Goal: Obtain resource: Obtain resource

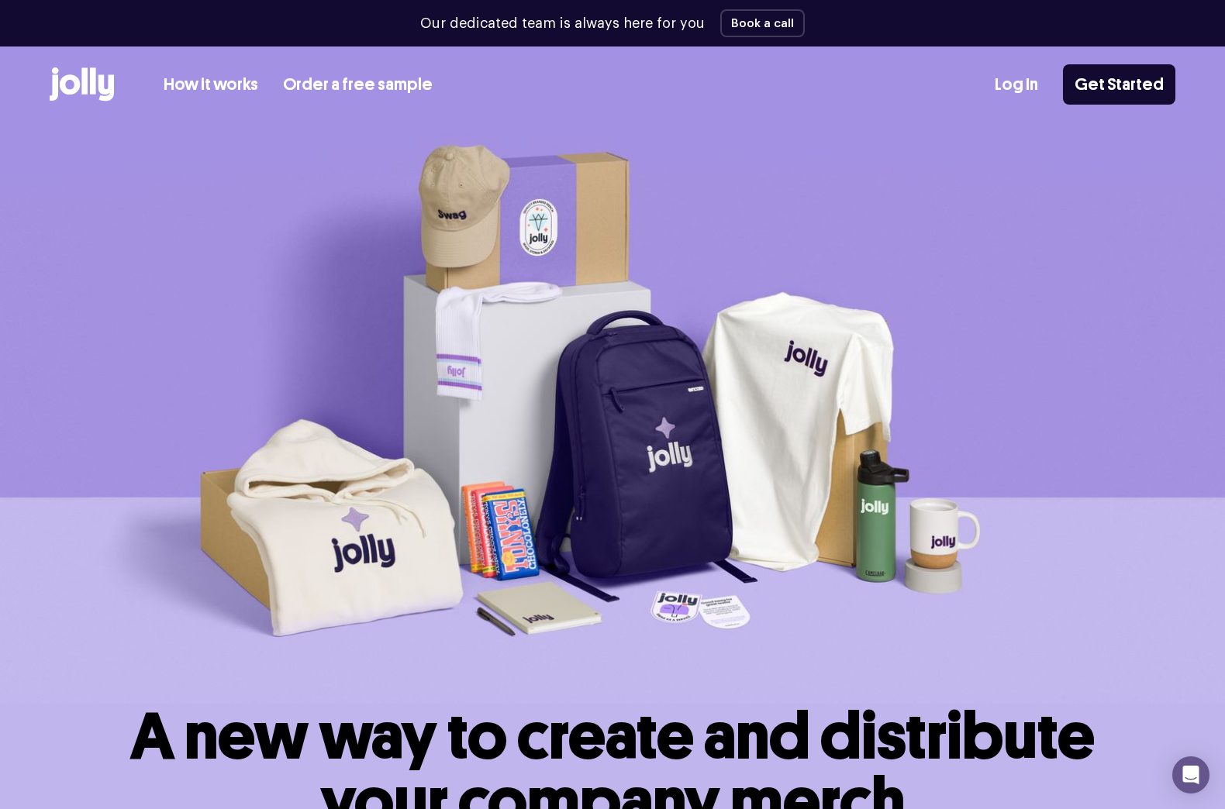
click at [346, 88] on link "Order a free sample" at bounding box center [358, 85] width 150 height 26
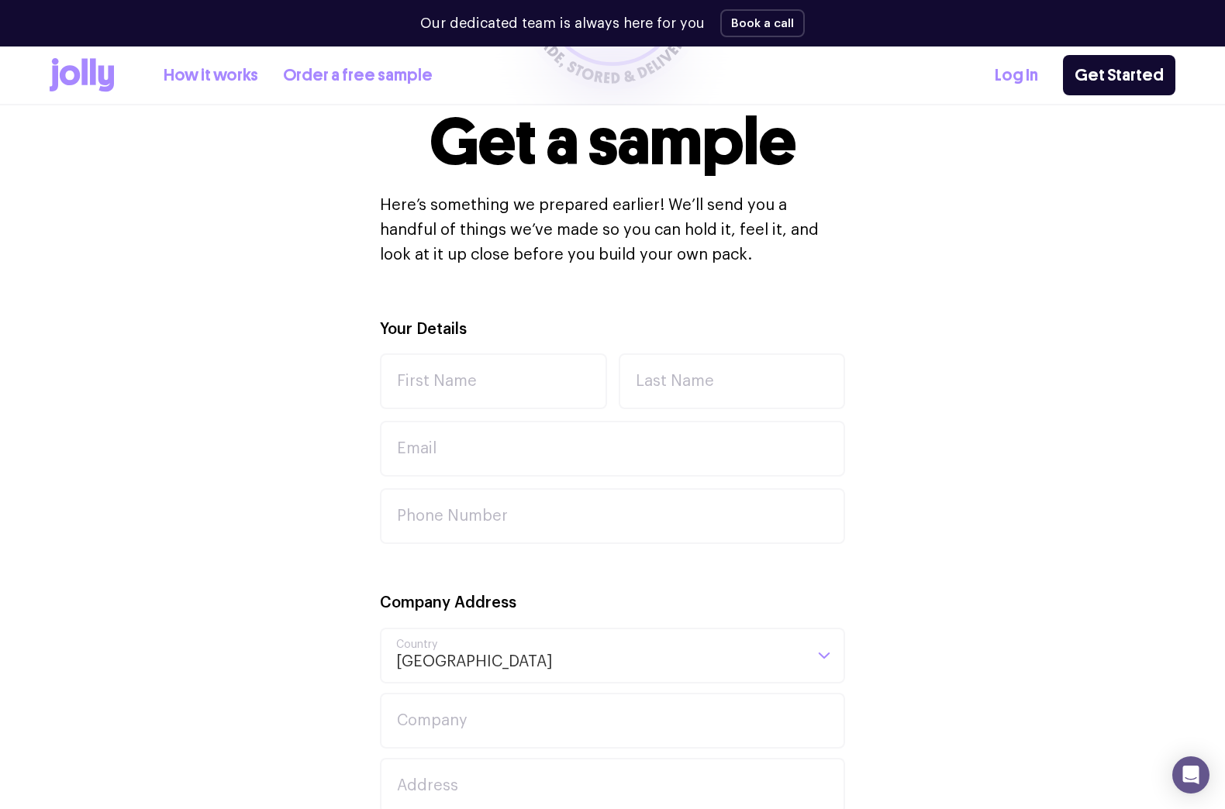
scroll to position [233, 0]
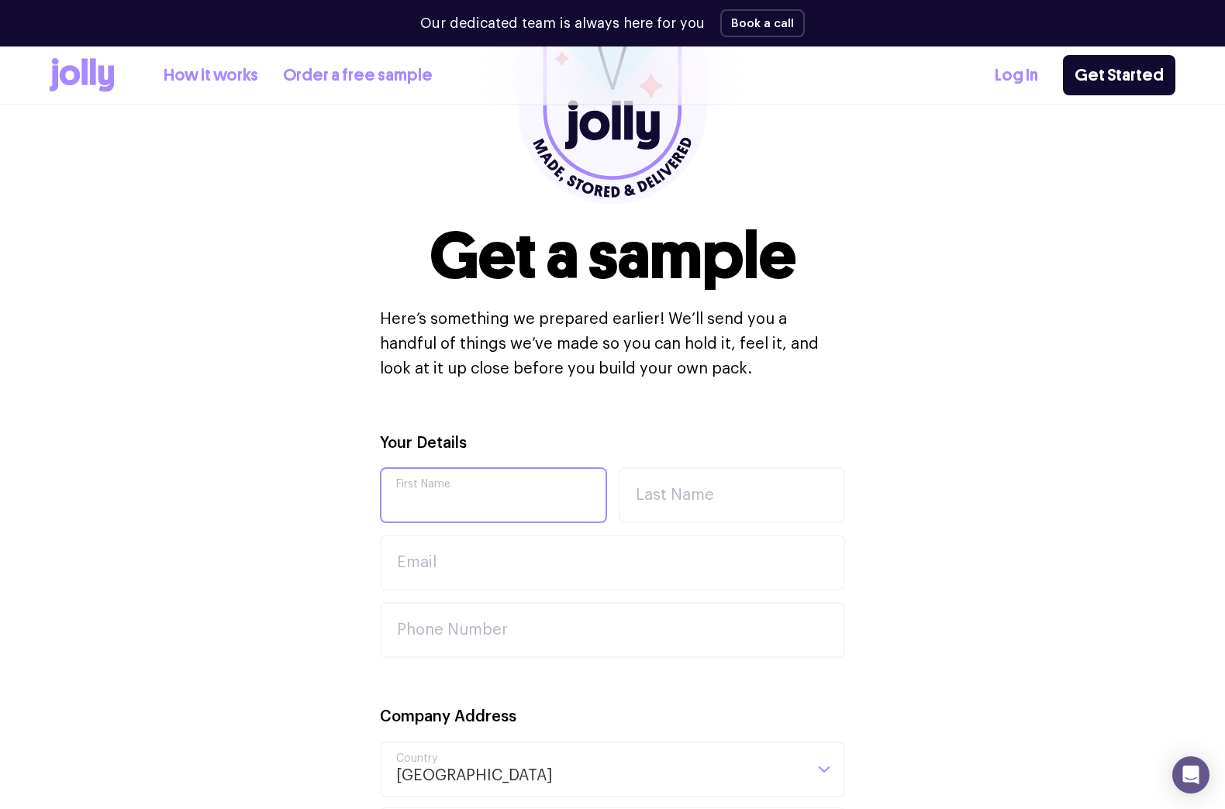
click at [447, 487] on input "First Name" at bounding box center [493, 495] width 227 height 56
type input "Sean"
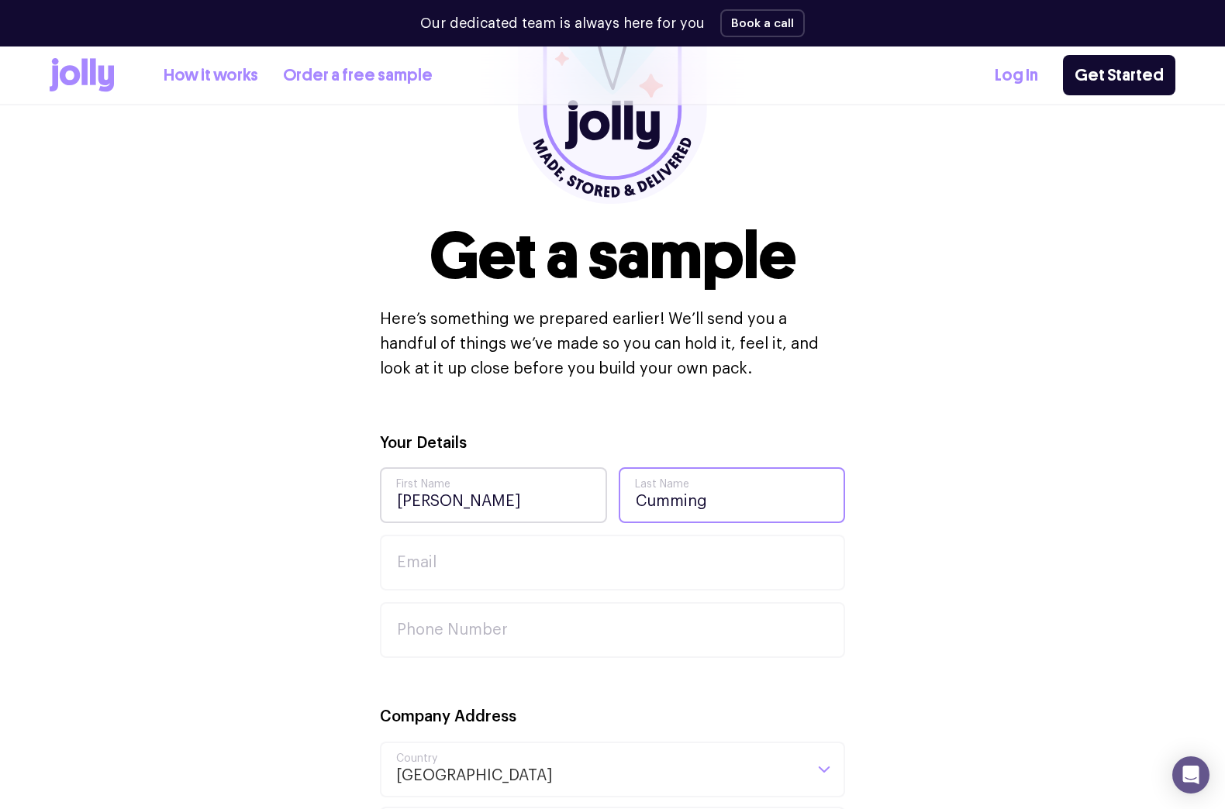
type input "Cumming"
click at [439, 502] on input "Sean" at bounding box center [493, 495] width 227 height 56
drag, startPoint x: 434, startPoint y: 501, endPoint x: 381, endPoint y: 501, distance: 52.7
click at [381, 501] on input "Sean" at bounding box center [493, 495] width 227 height 56
type input "Dan"
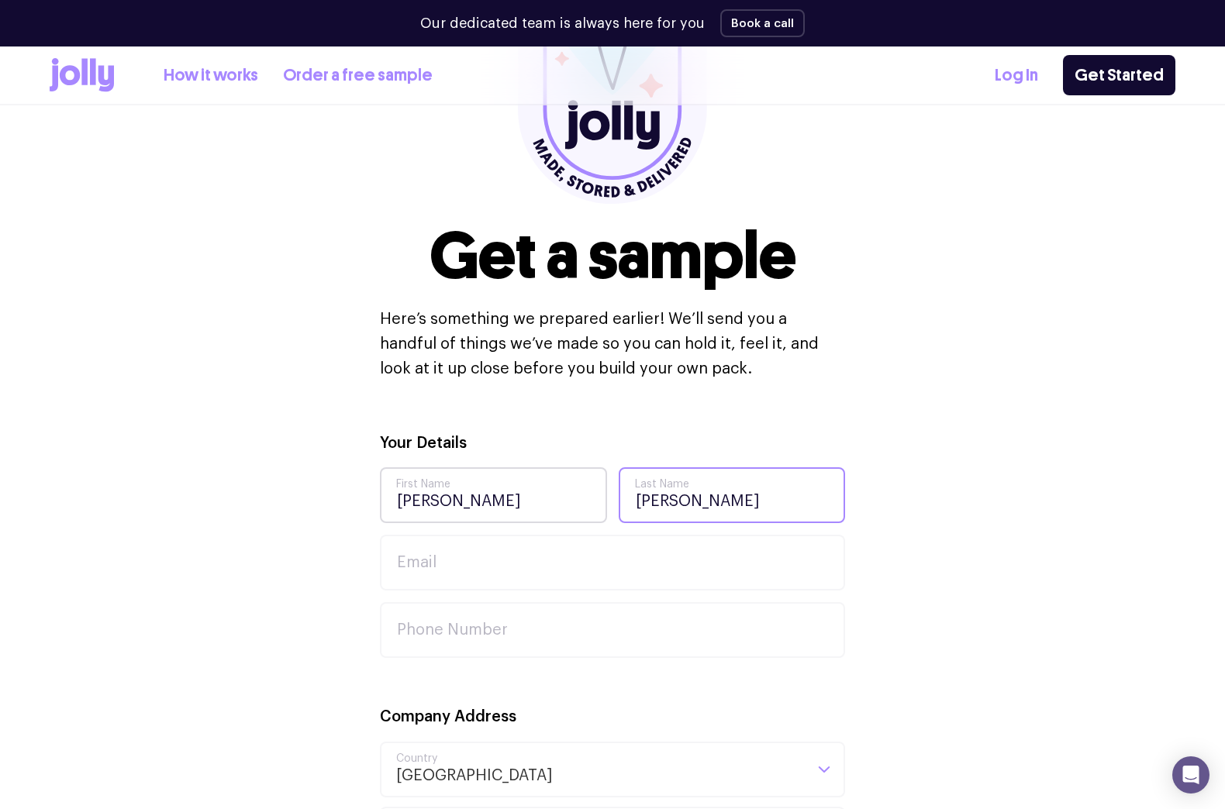
type input "Todd"
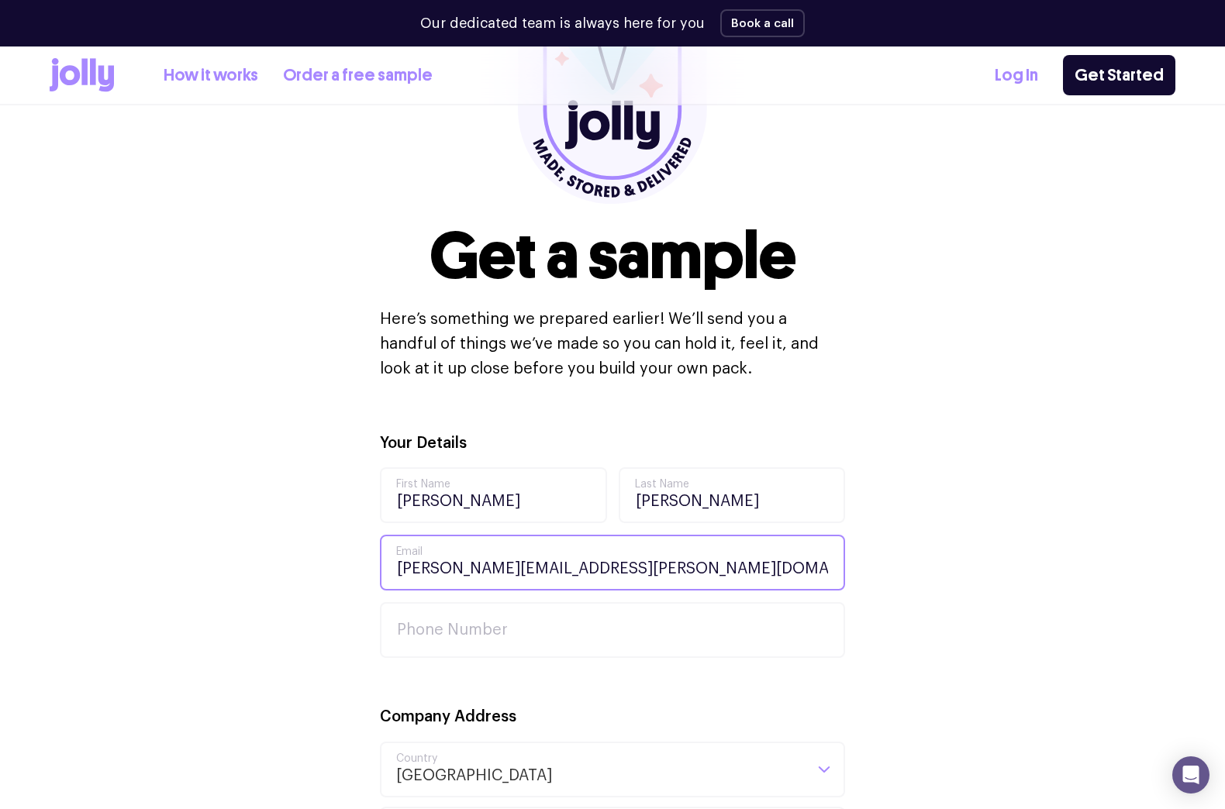
type input "dan.todd@myob.com"
click at [221, 83] on link "How it works" at bounding box center [211, 76] width 95 height 26
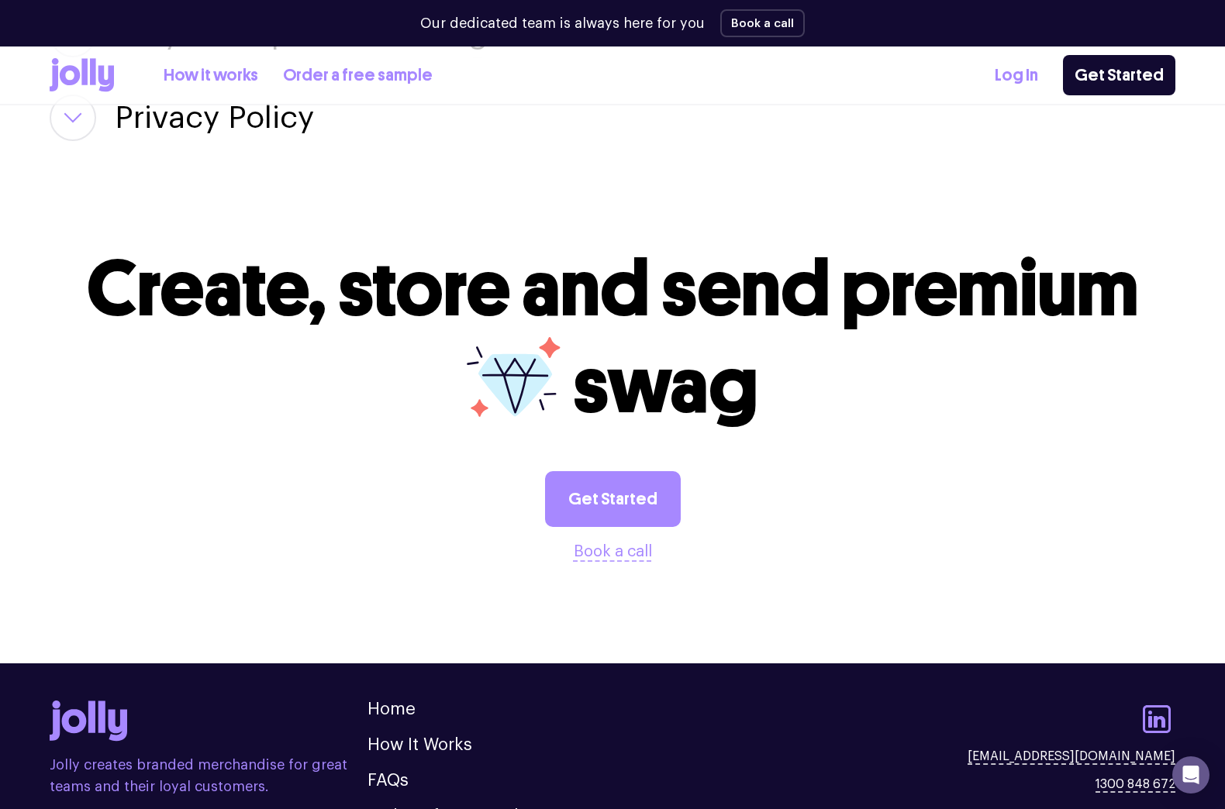
scroll to position [2955, 0]
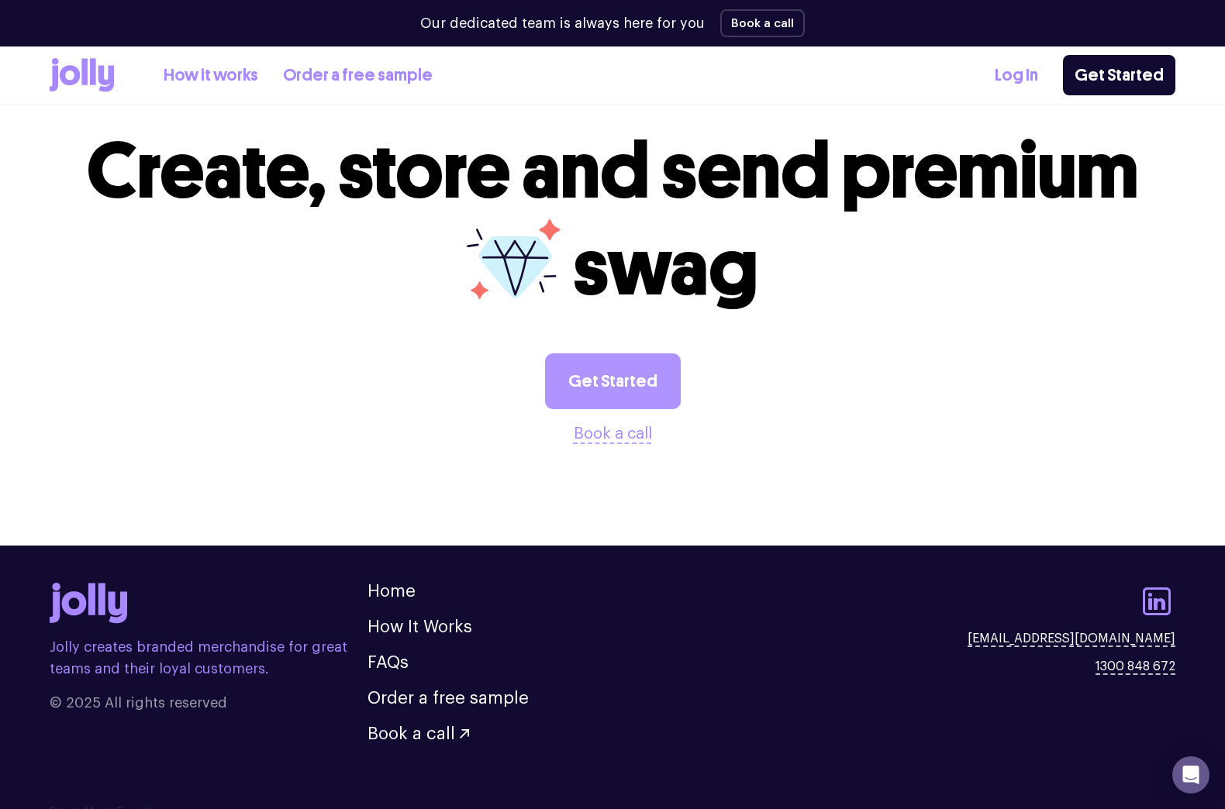
click at [628, 365] on link "Get Started" at bounding box center [613, 382] width 136 height 56
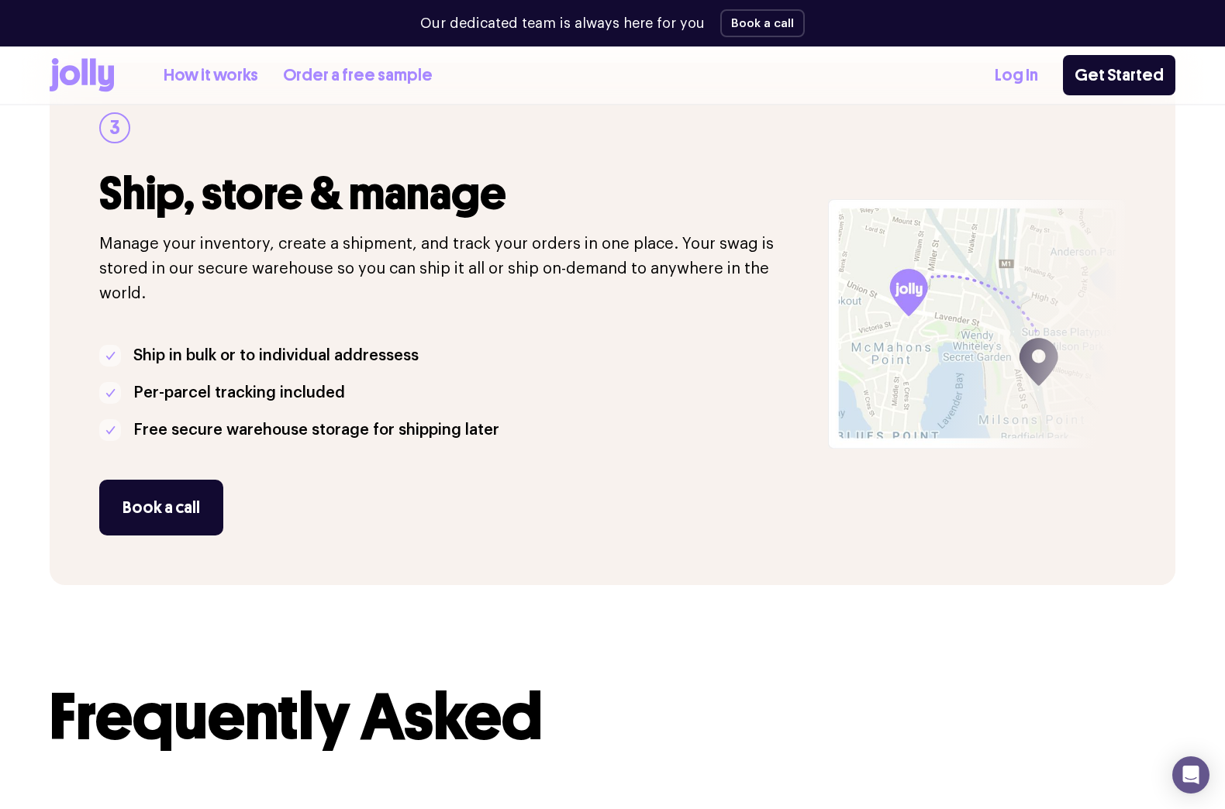
scroll to position [1301, 0]
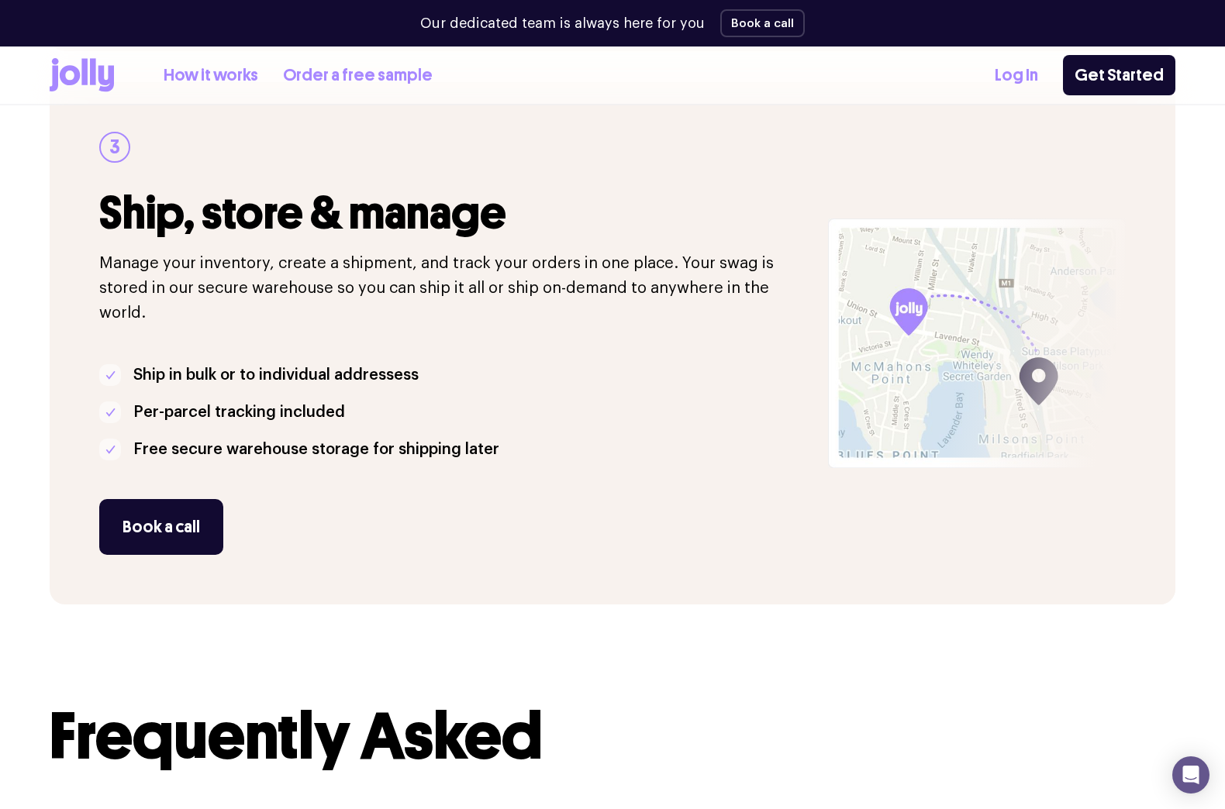
drag, startPoint x: 347, startPoint y: 74, endPoint x: 354, endPoint y: 80, distance: 9.3
click at [347, 74] on link "Order a free sample" at bounding box center [358, 76] width 150 height 26
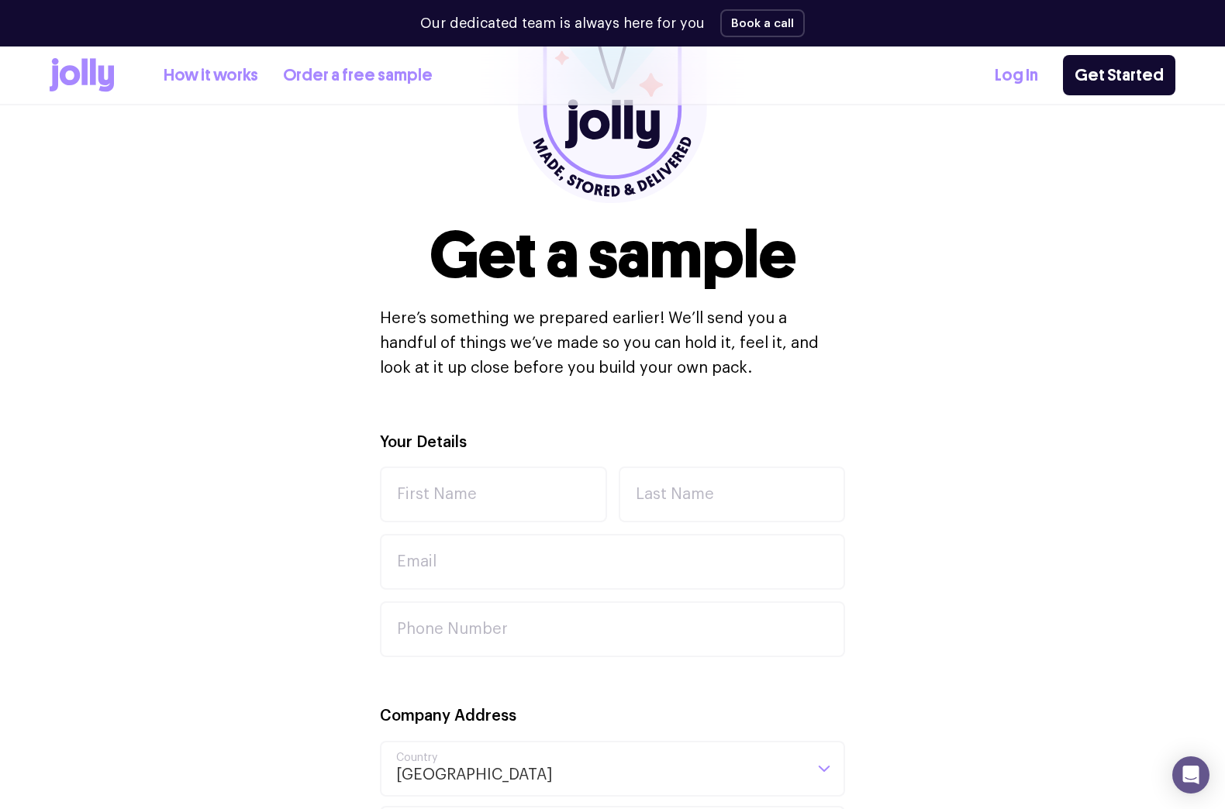
scroll to position [233, 0]
click at [425, 501] on input "First Name" at bounding box center [493, 495] width 227 height 56
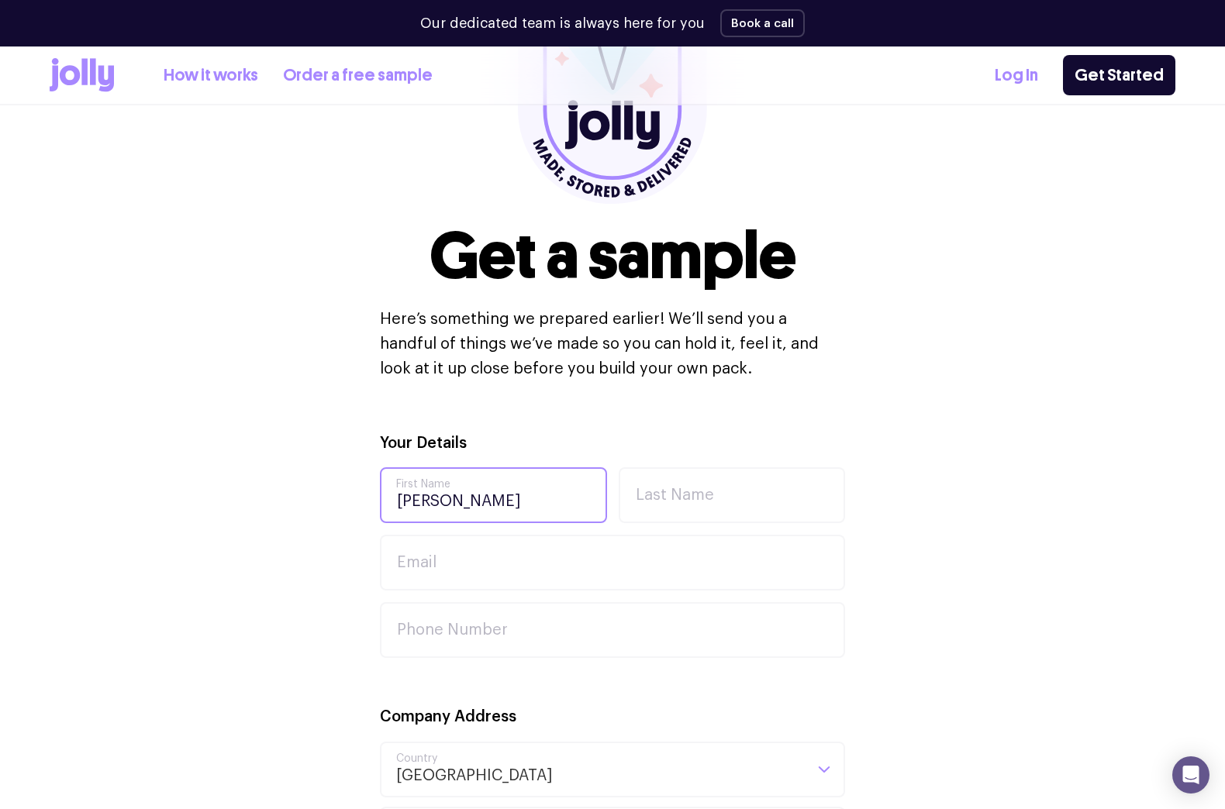
type input "[PERSON_NAME]"
type input "Cumming"
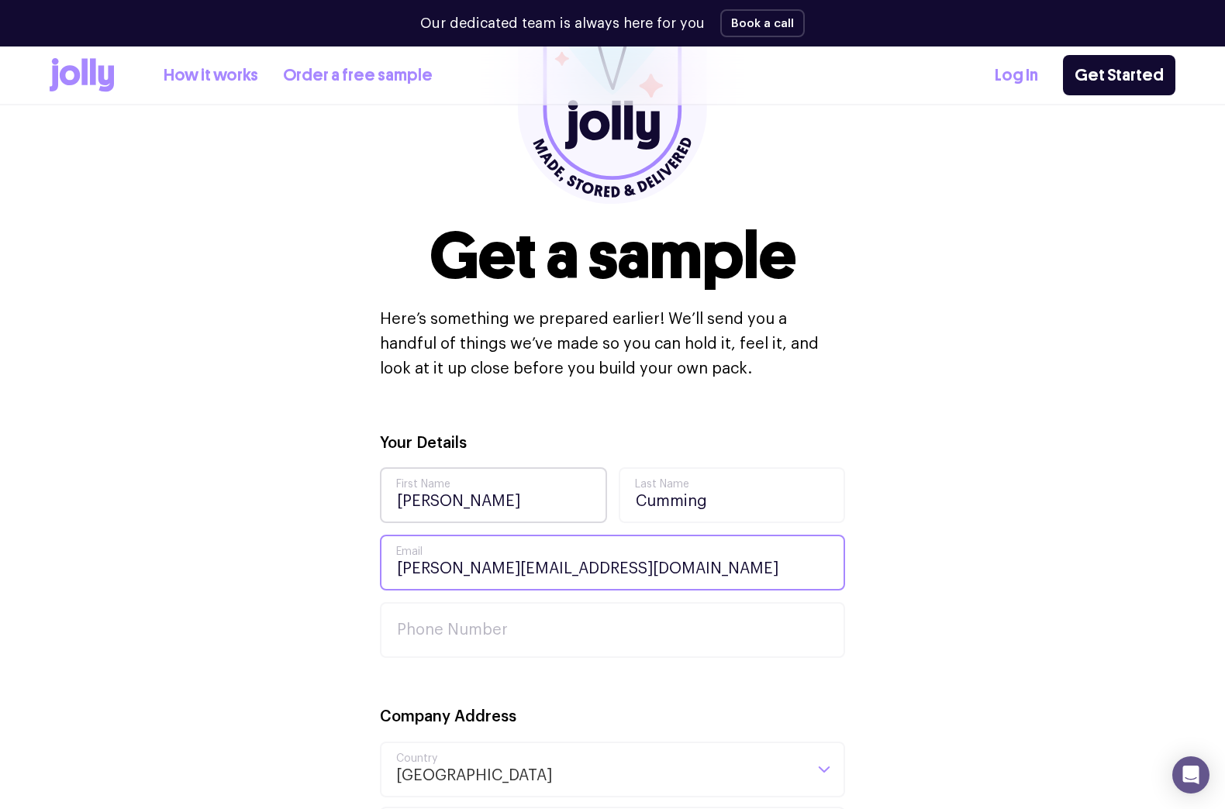
type input "[PERSON_NAME][EMAIL_ADDRESS][DOMAIN_NAME]"
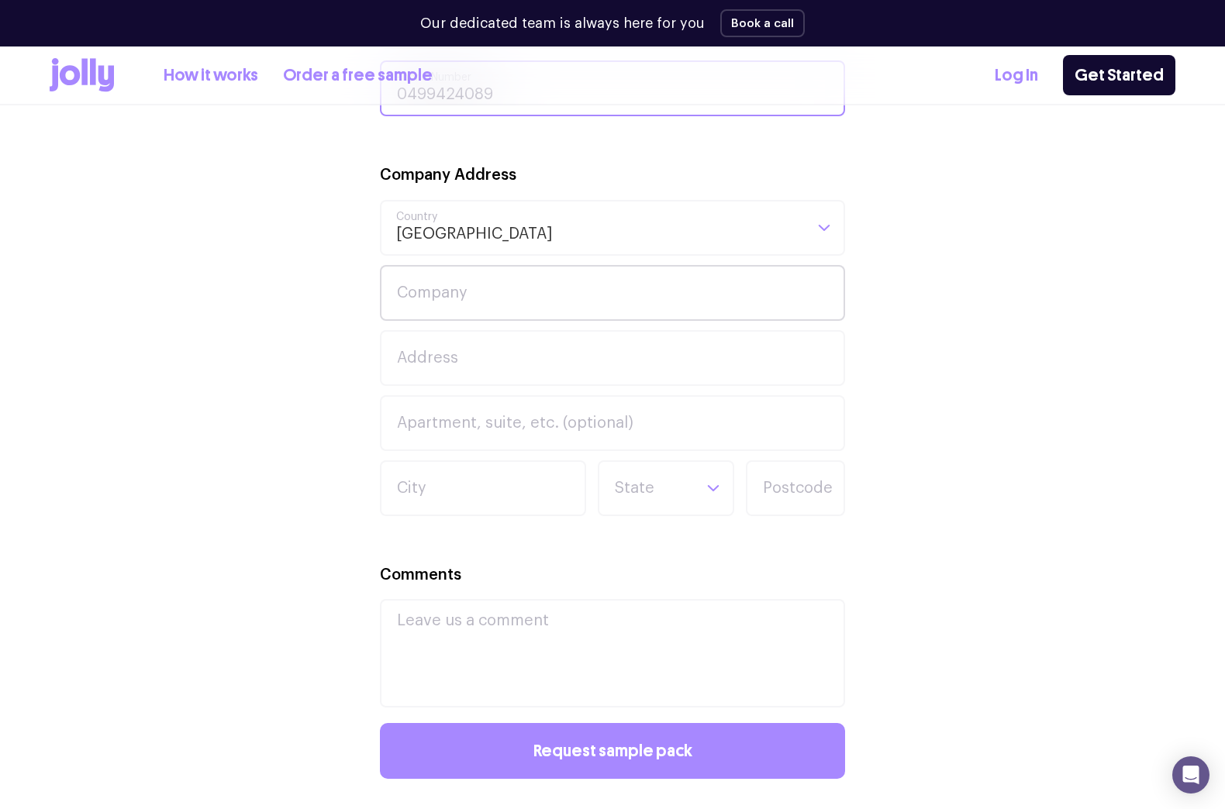
scroll to position [775, 0]
type input "0499424089"
click at [437, 295] on input "Company" at bounding box center [612, 292] width 465 height 56
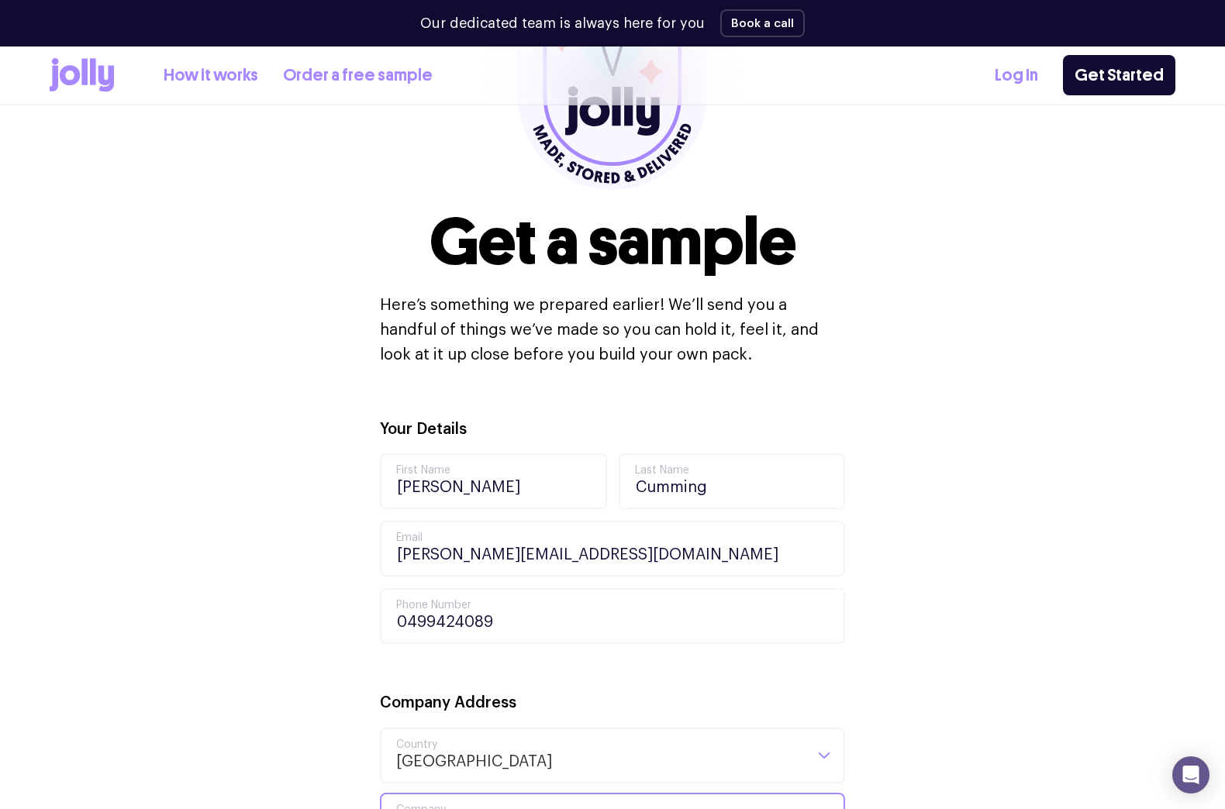
scroll to position [155, 0]
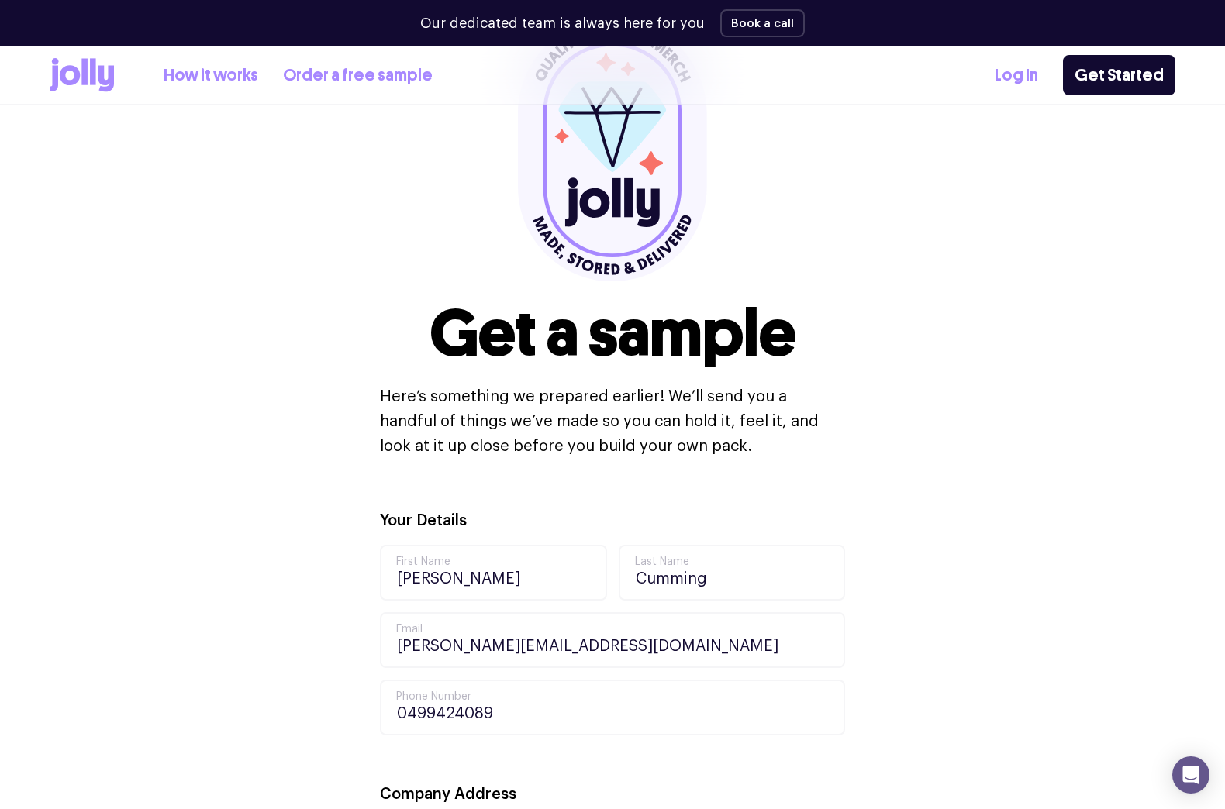
type input "MYOB - Brisbane"
click at [202, 67] on link "How it works" at bounding box center [211, 76] width 95 height 26
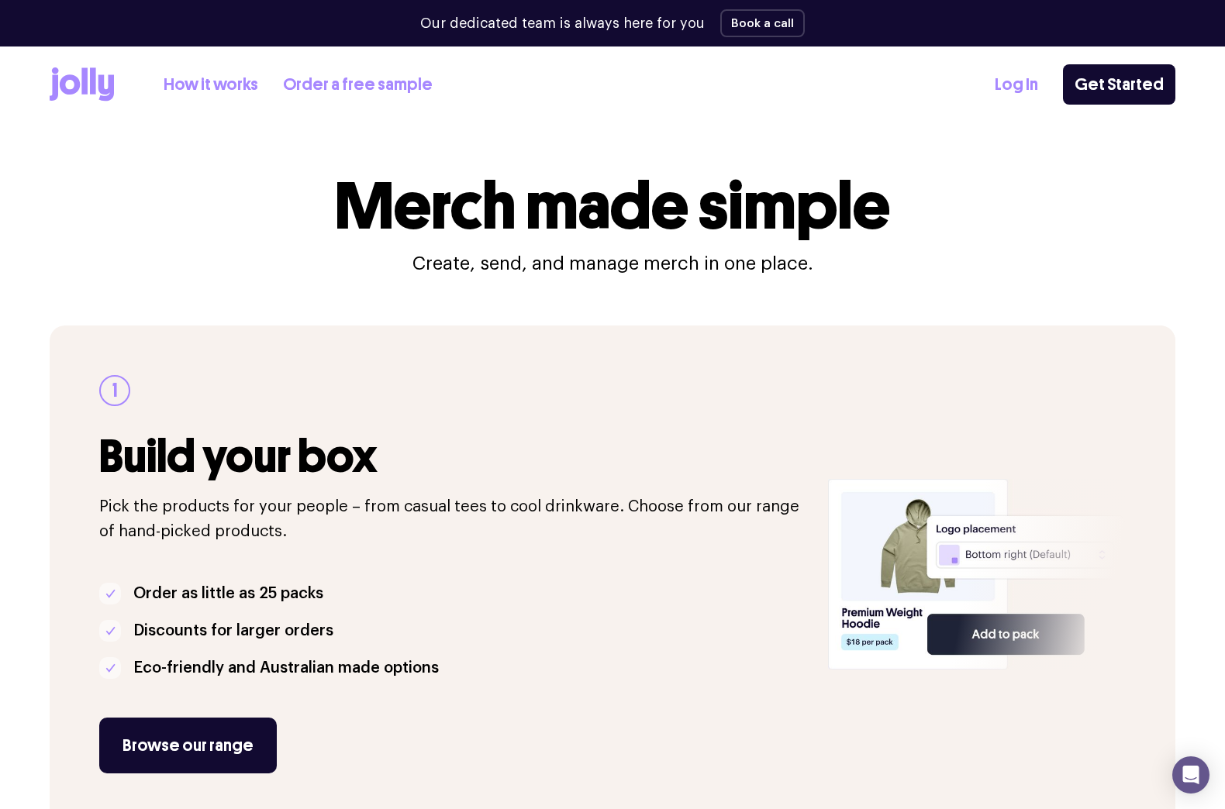
click at [74, 83] on icon at bounding box center [70, 84] width 20 height 20
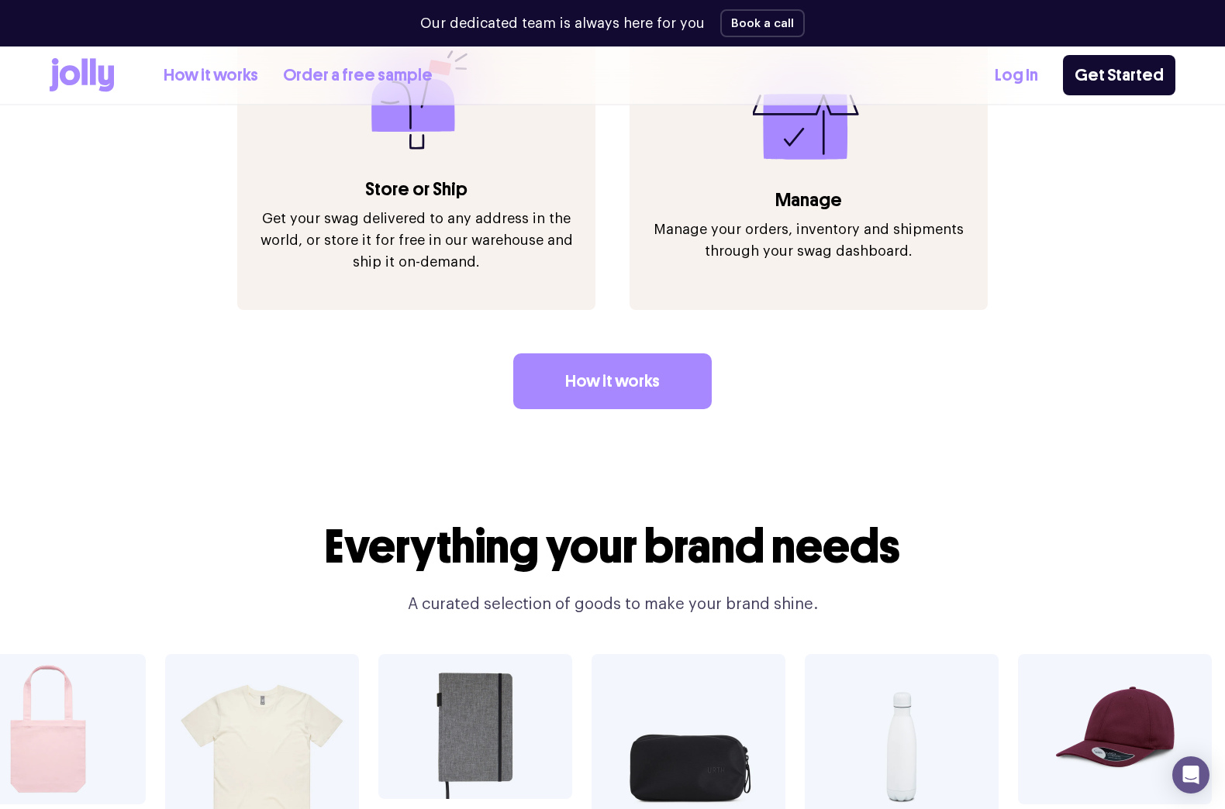
scroll to position [2403, 0]
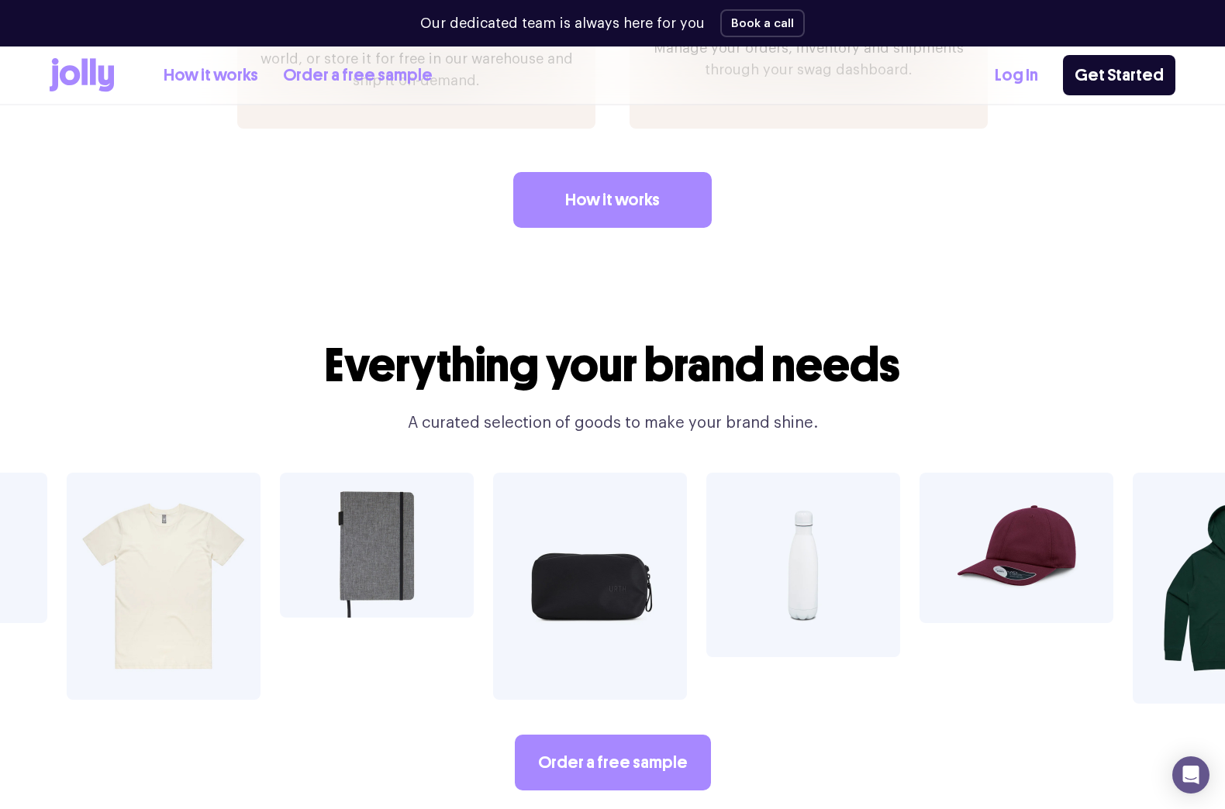
click at [386, 519] on img at bounding box center [377, 545] width 194 height 145
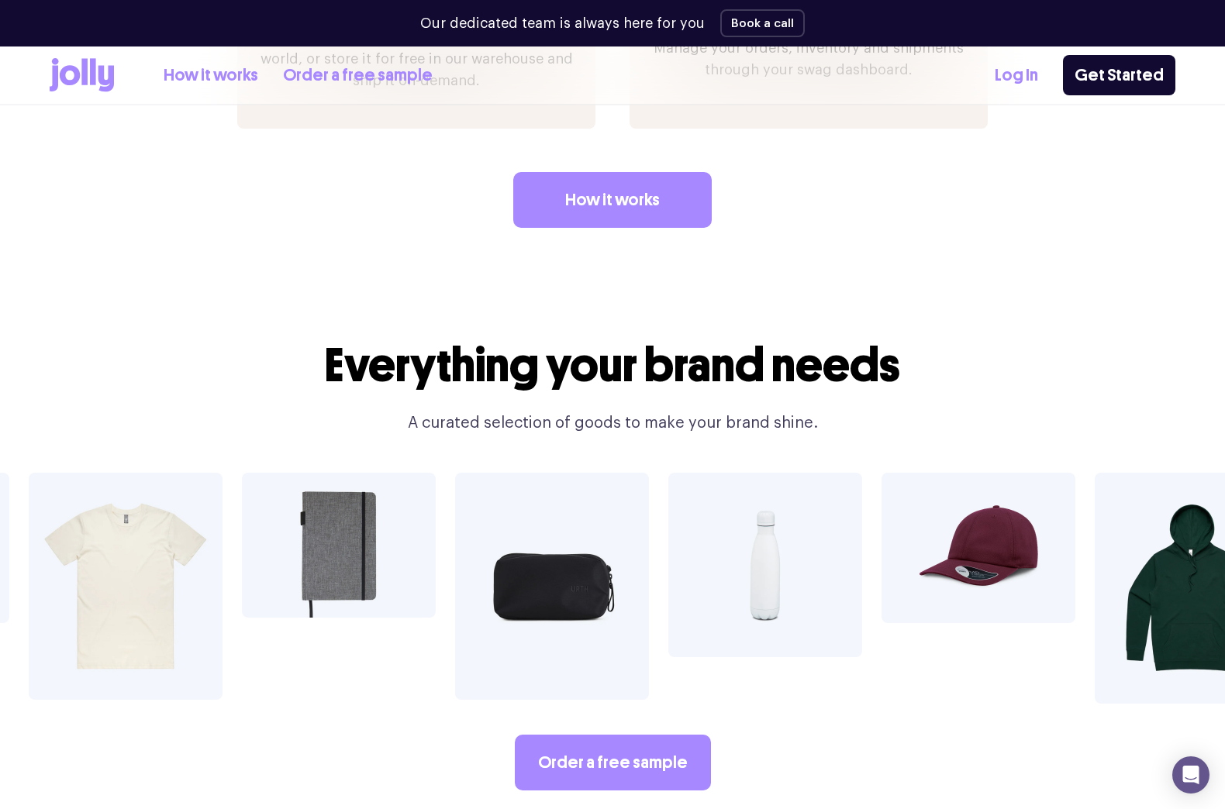
click at [333, 516] on img at bounding box center [339, 545] width 194 height 145
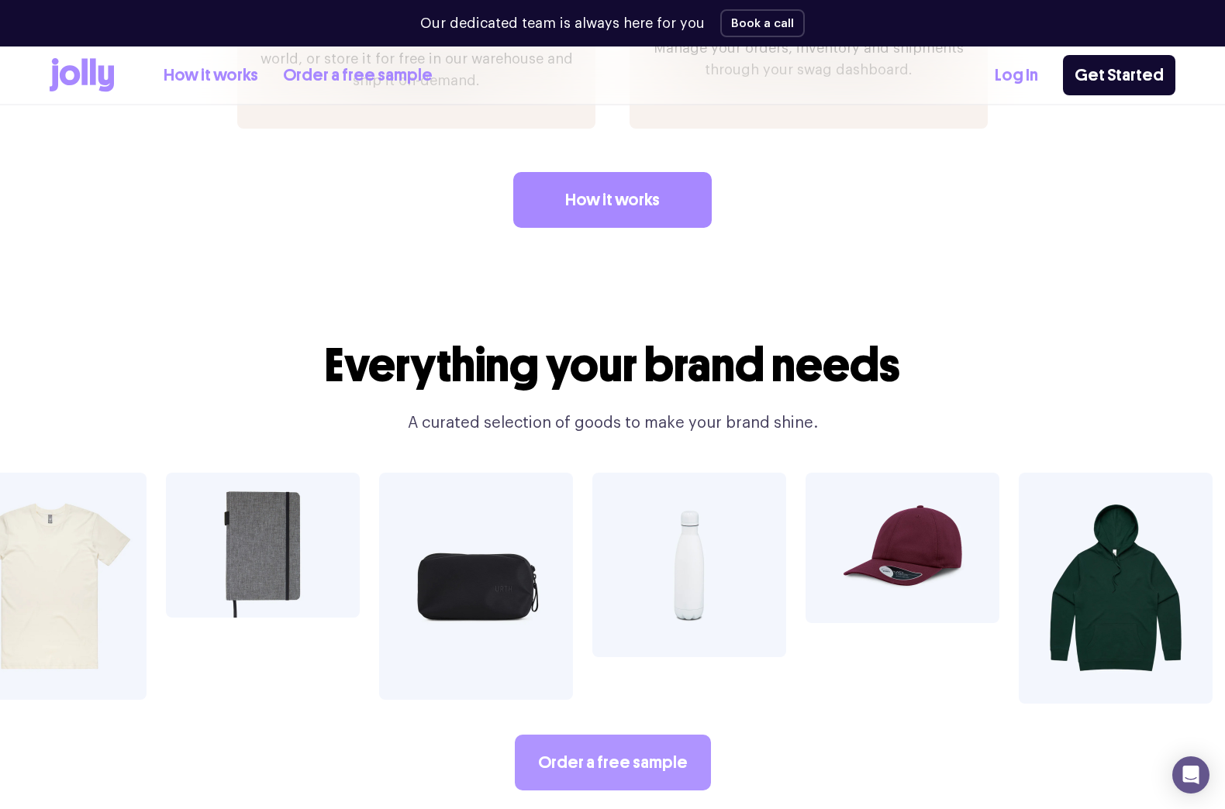
click at [608, 735] on link "Order a free sample" at bounding box center [613, 763] width 196 height 56
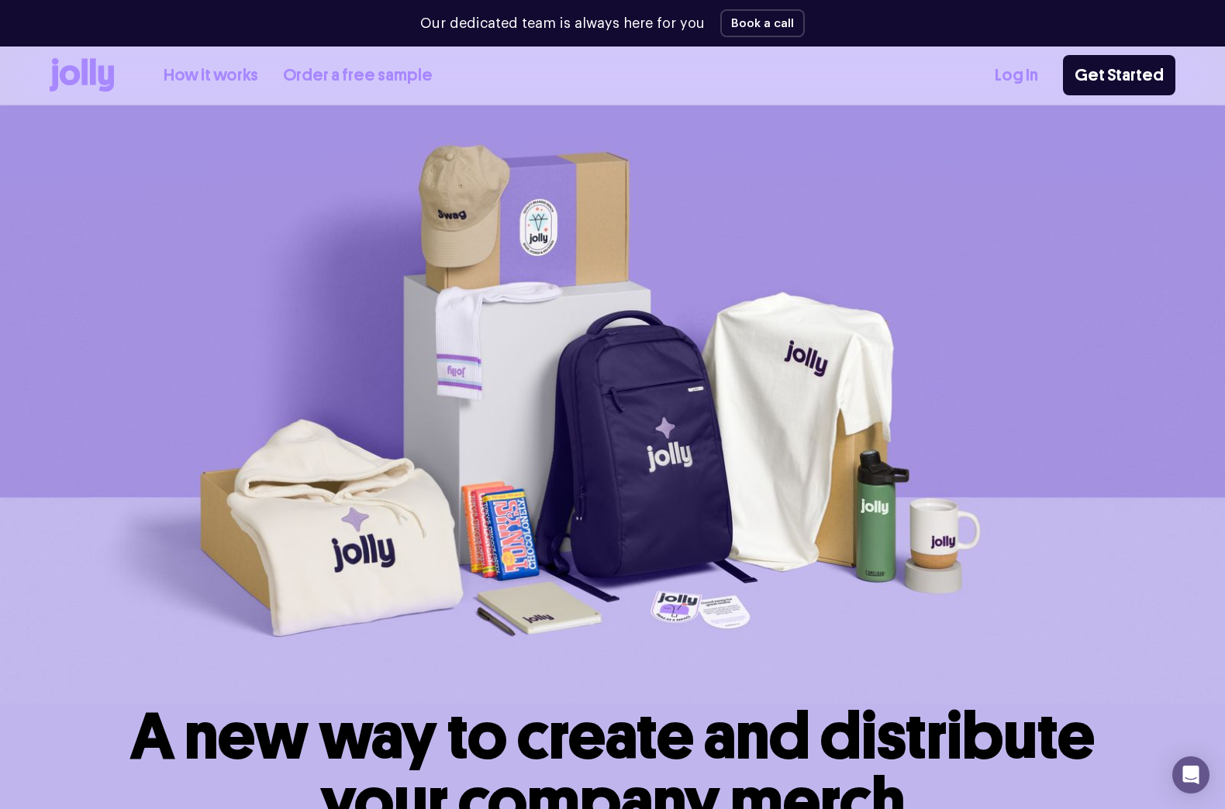
scroll to position [2403, 0]
